Goal: Task Accomplishment & Management: Use online tool/utility

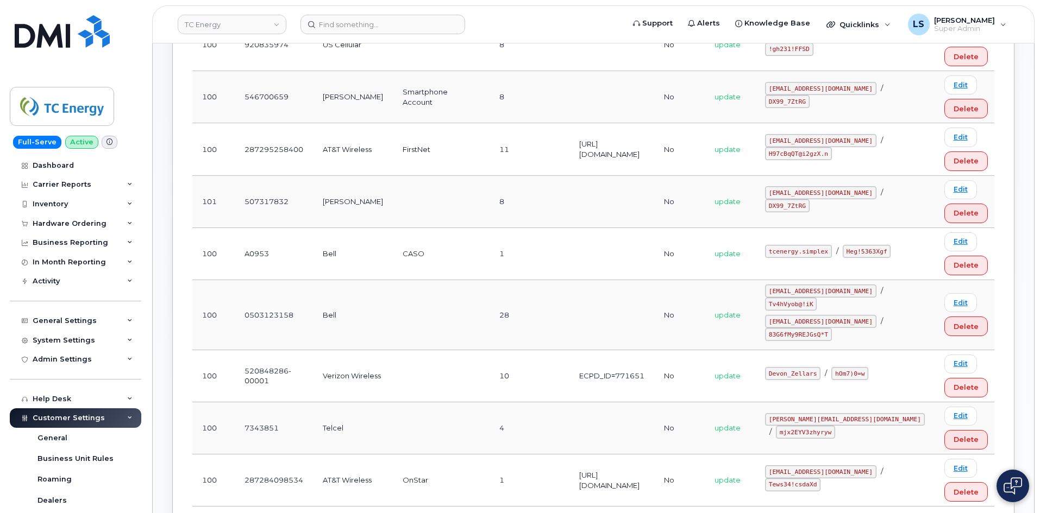
scroll to position [326, 0]
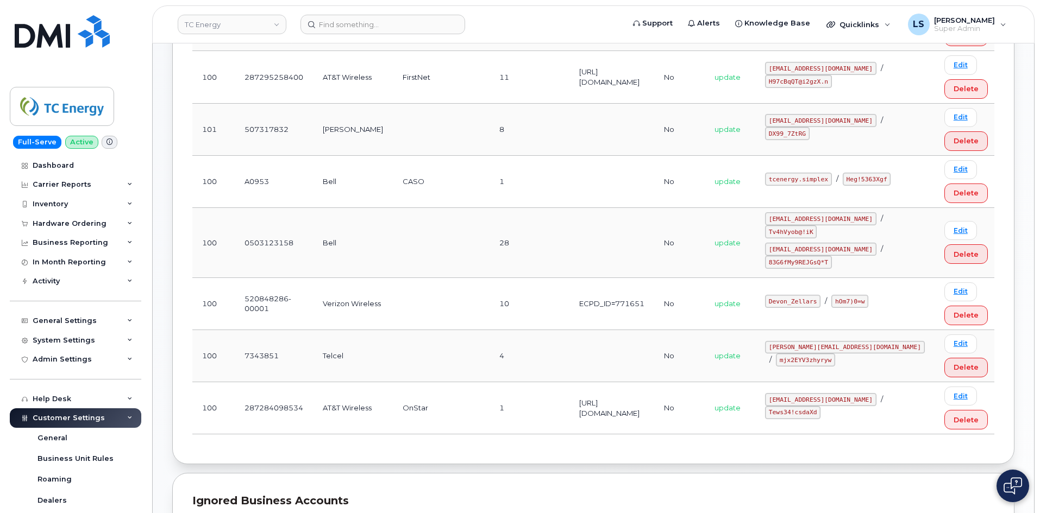
click at [868, 295] on code "hOm7)0=w" at bounding box center [849, 301] width 37 height 13
drag, startPoint x: 880, startPoint y: 280, endPoint x: 911, endPoint y: 281, distance: 31.5
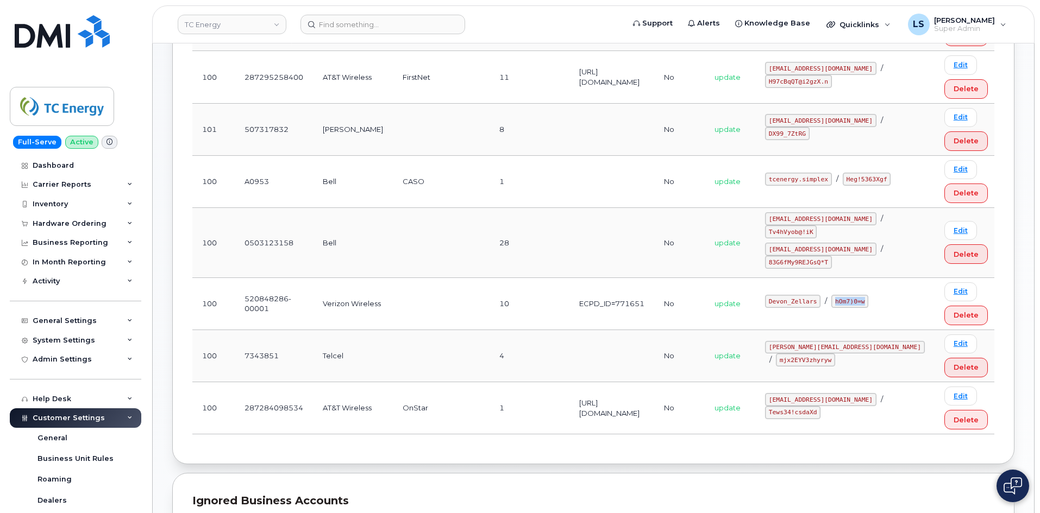
click at [911, 269] on div "Devon_Zellars / hOm7)0=w" at bounding box center [845, 256] width 160 height 26
copy code "hOm7)0=w"
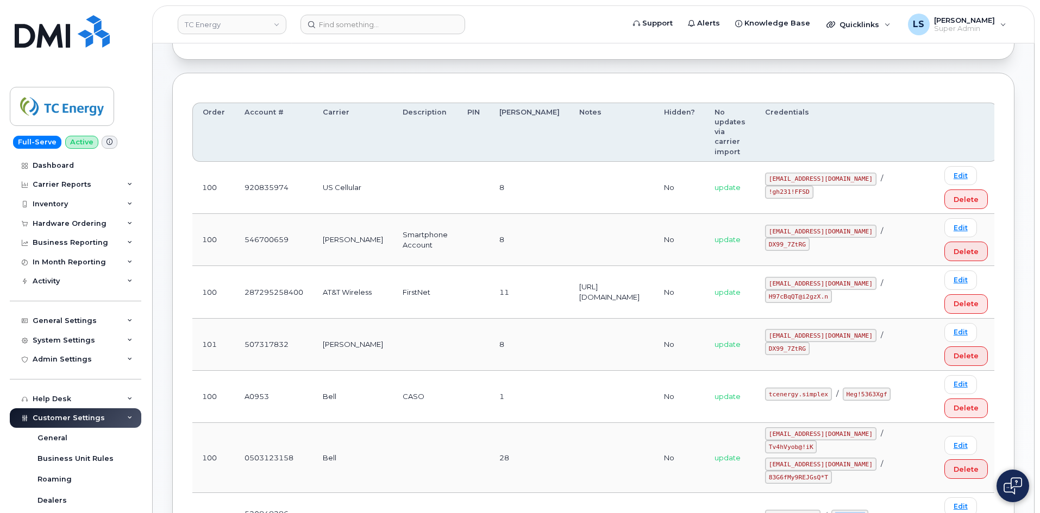
scroll to position [109, 0]
